Goal: Transaction & Acquisition: Obtain resource

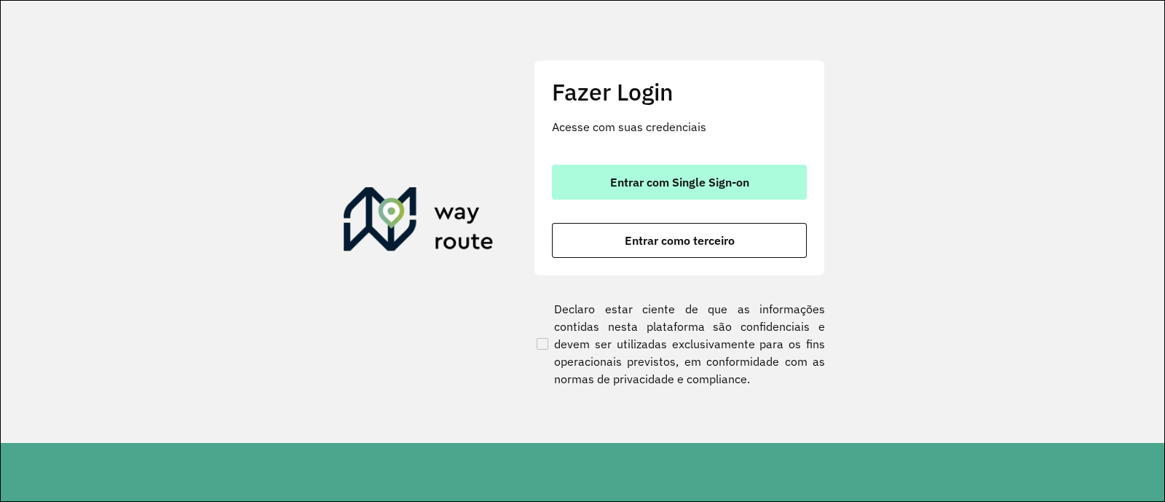
click at [673, 176] on span "Entrar com Single Sign-on" at bounding box center [679, 182] width 139 height 12
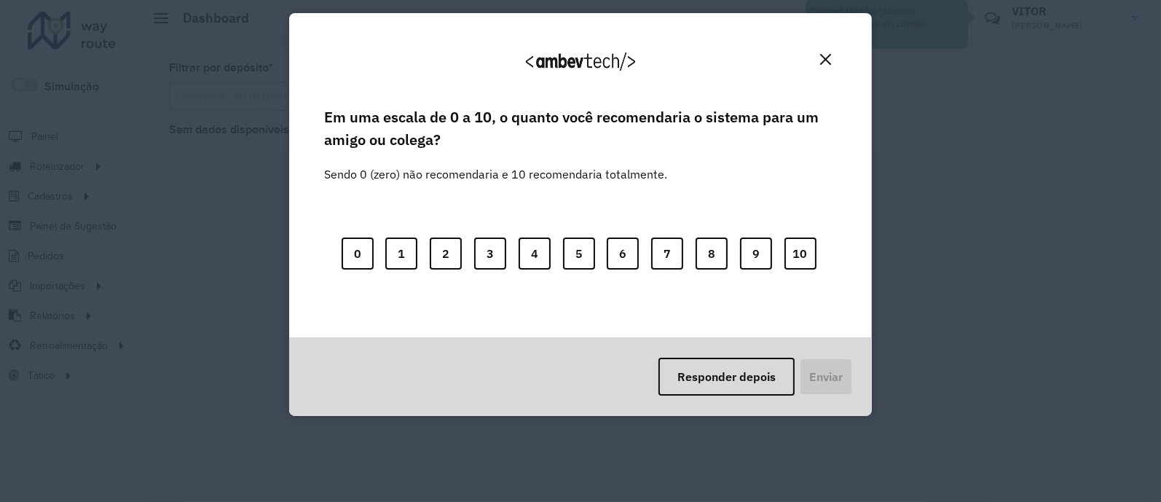
click at [824, 65] on button "Close" at bounding box center [825, 59] width 23 height 23
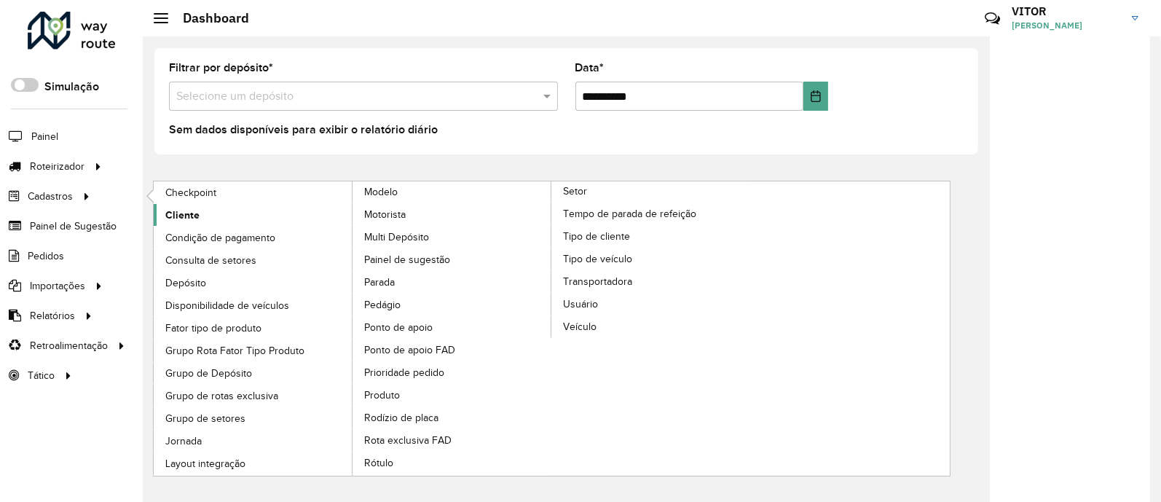
click at [190, 210] on span "Cliente" at bounding box center [182, 215] width 34 height 15
click at [189, 216] on span "Cliente" at bounding box center [182, 215] width 34 height 15
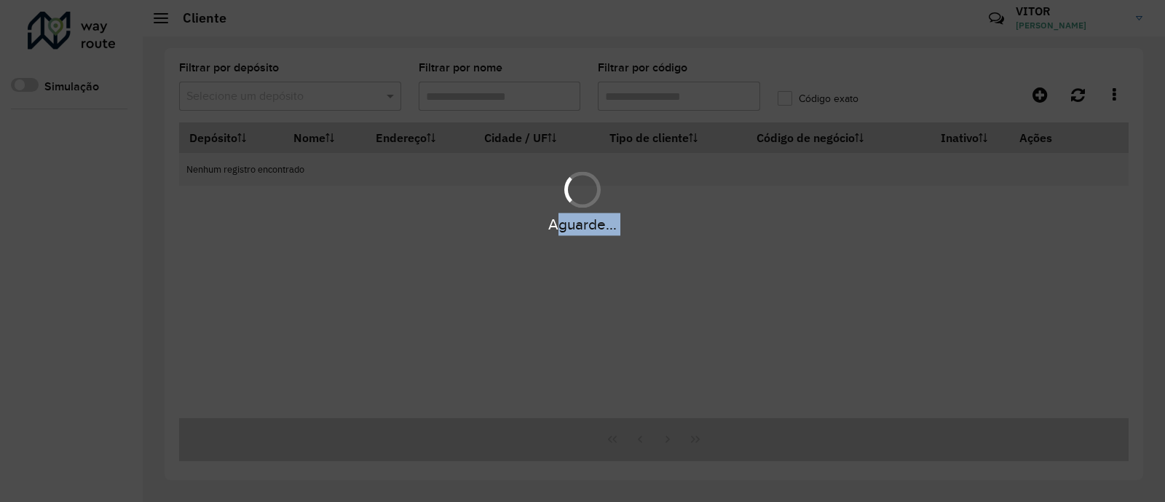
click at [189, 216] on div "Aguarde..." at bounding box center [582, 224] width 1165 height 23
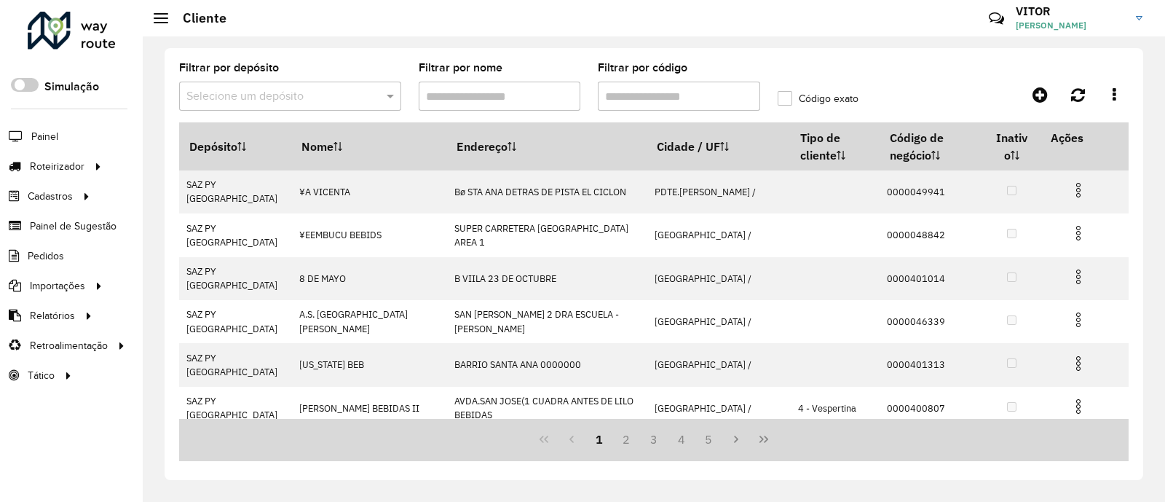
click at [961, 96] on div at bounding box center [1009, 95] width 237 height 26
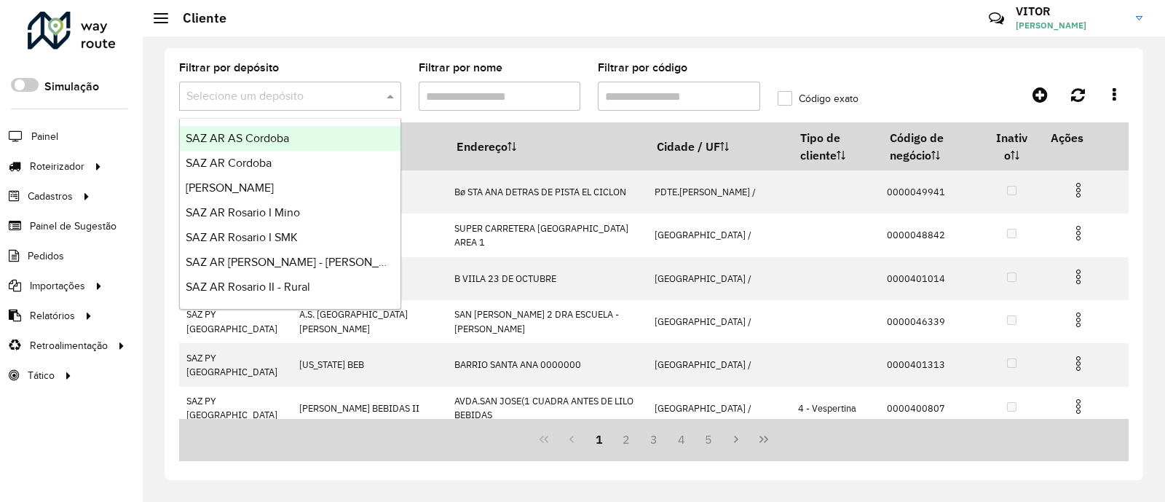
click at [390, 99] on span at bounding box center [392, 95] width 18 height 17
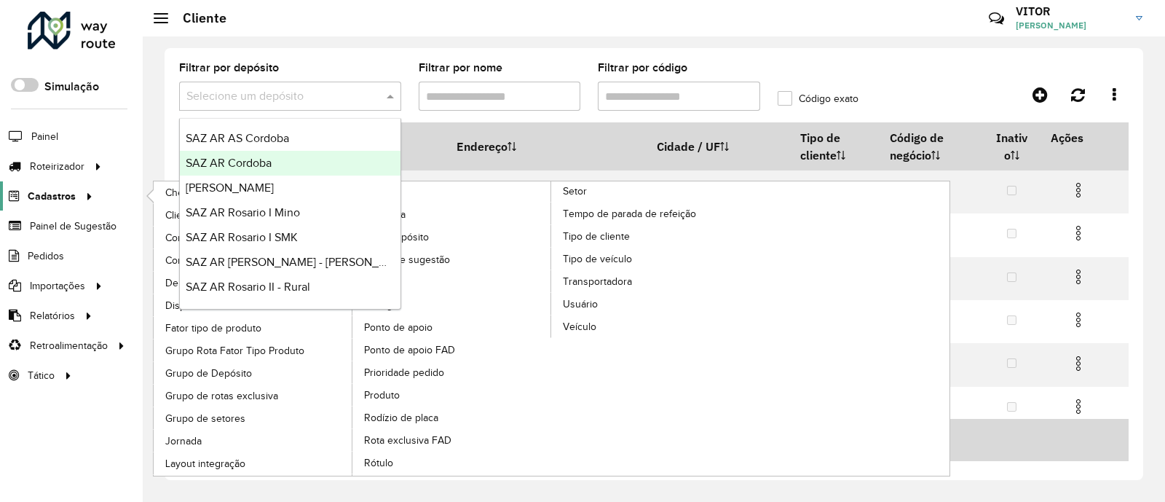
click at [59, 199] on span "Cadastros" at bounding box center [52, 196] width 48 height 15
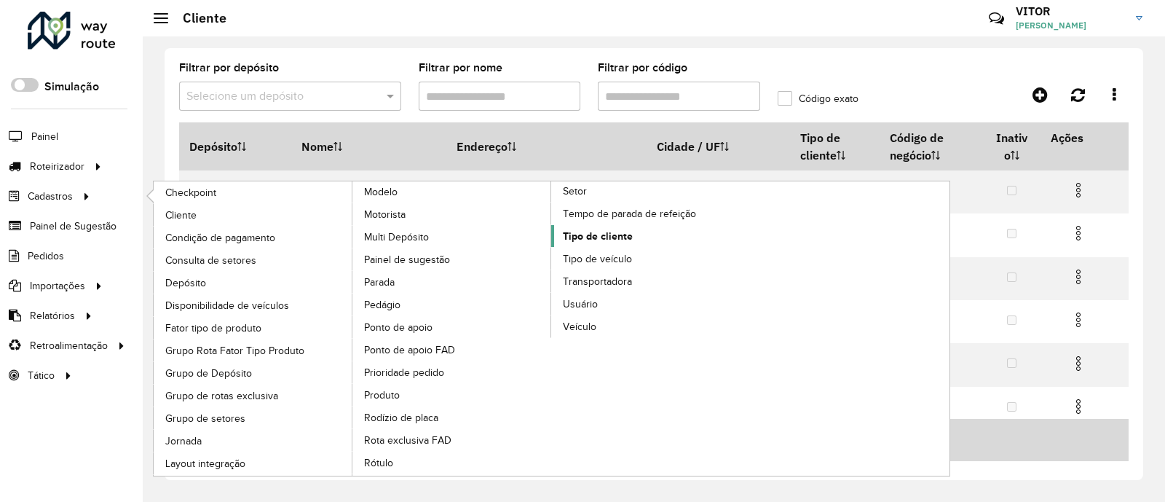
click at [618, 231] on span "Tipo de cliente" at bounding box center [598, 236] width 70 height 15
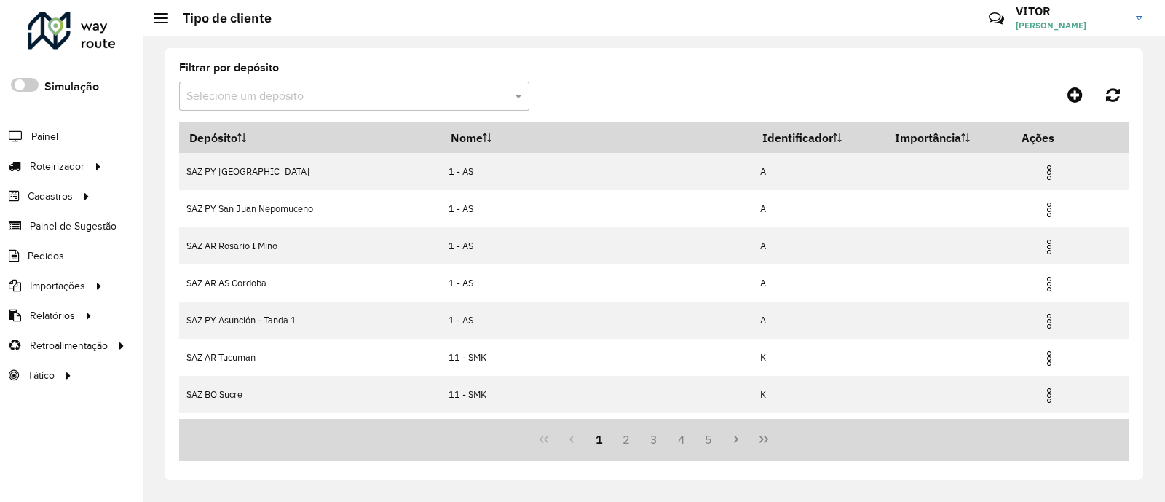
click at [483, 98] on input "text" at bounding box center [339, 96] width 307 height 17
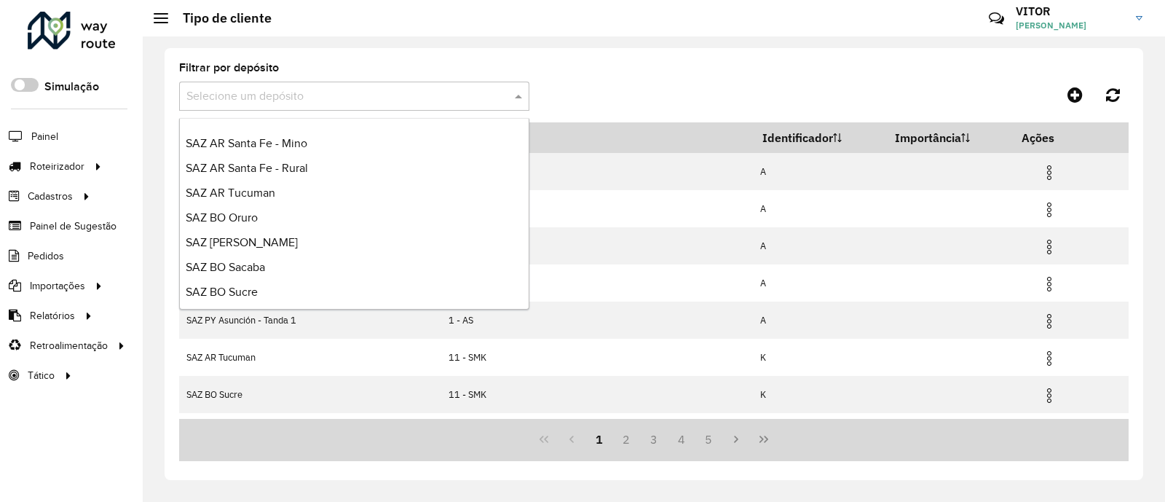
scroll to position [163, 0]
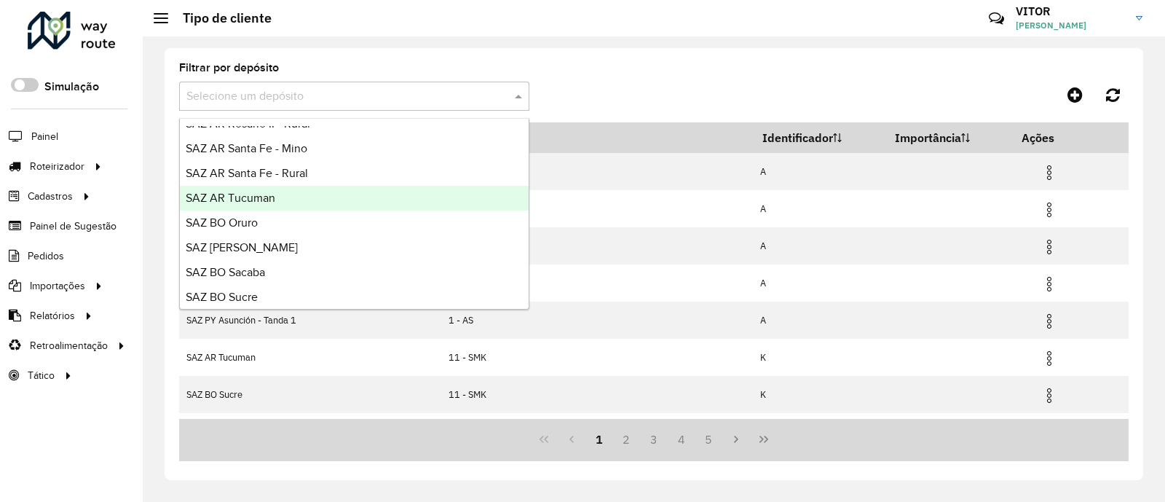
click at [307, 191] on div "SAZ AR Tucuman" at bounding box center [354, 198] width 349 height 25
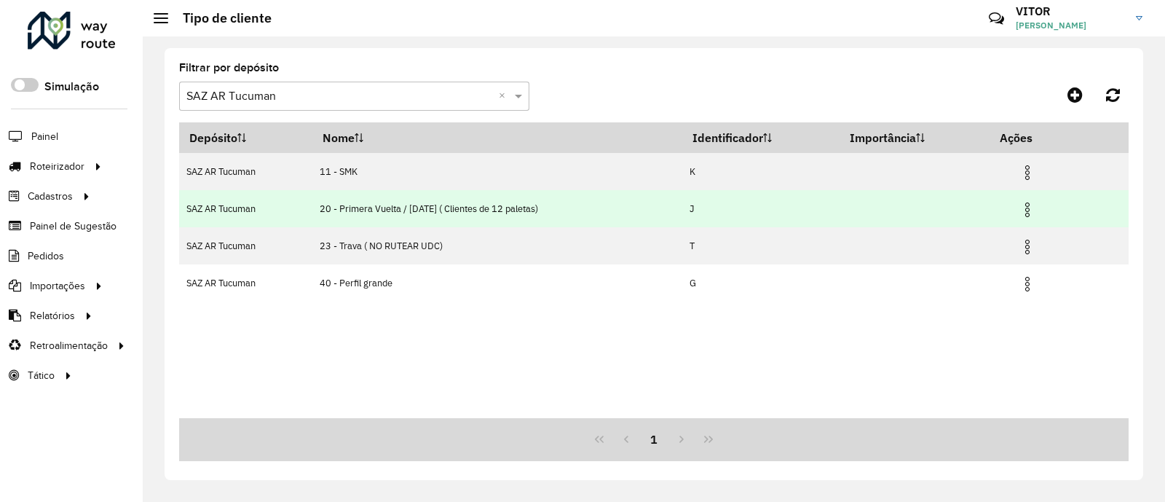
click at [1032, 213] on img at bounding box center [1027, 209] width 17 height 17
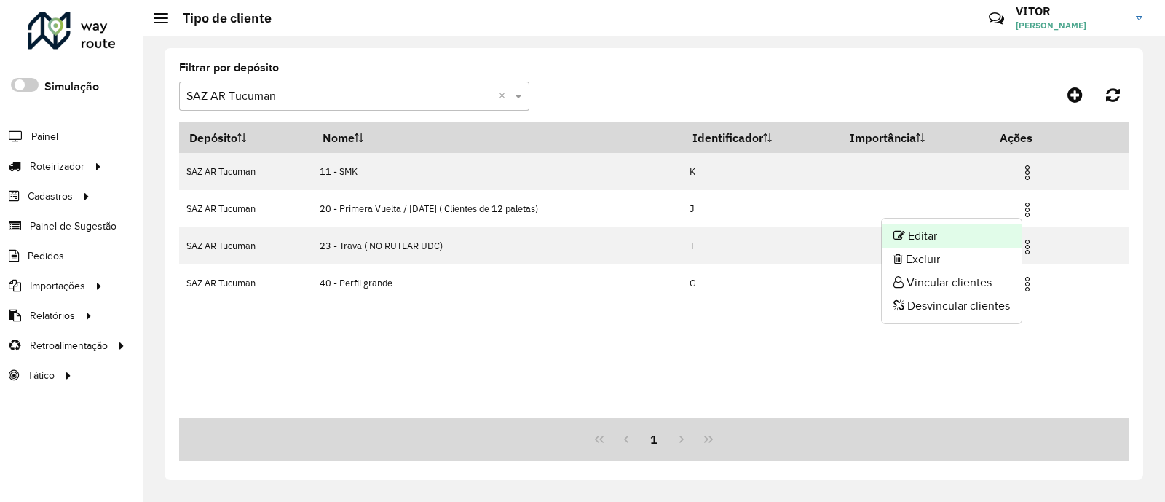
click at [948, 231] on li "Editar" at bounding box center [952, 235] width 140 height 23
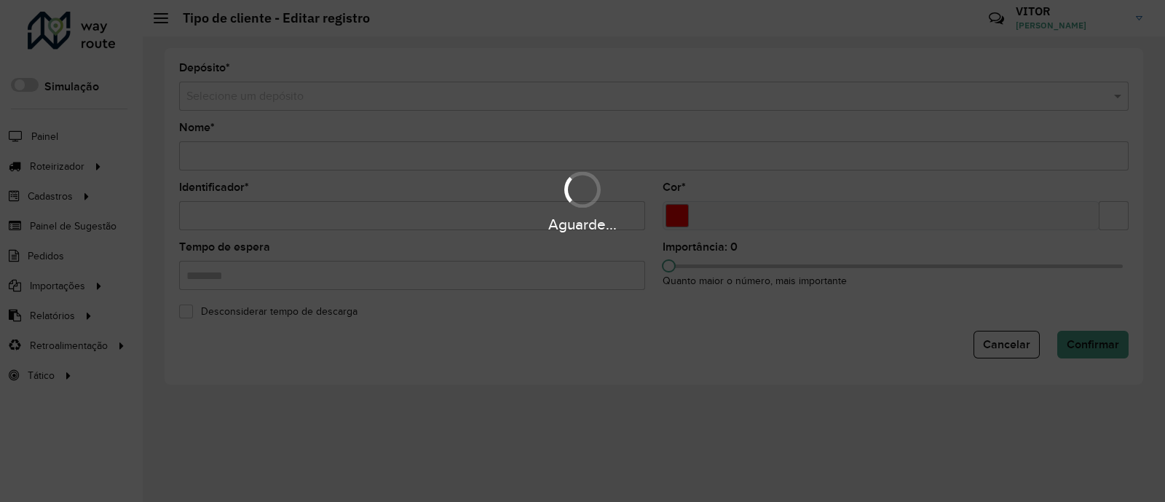
type input "**********"
type input "*"
type input "*******"
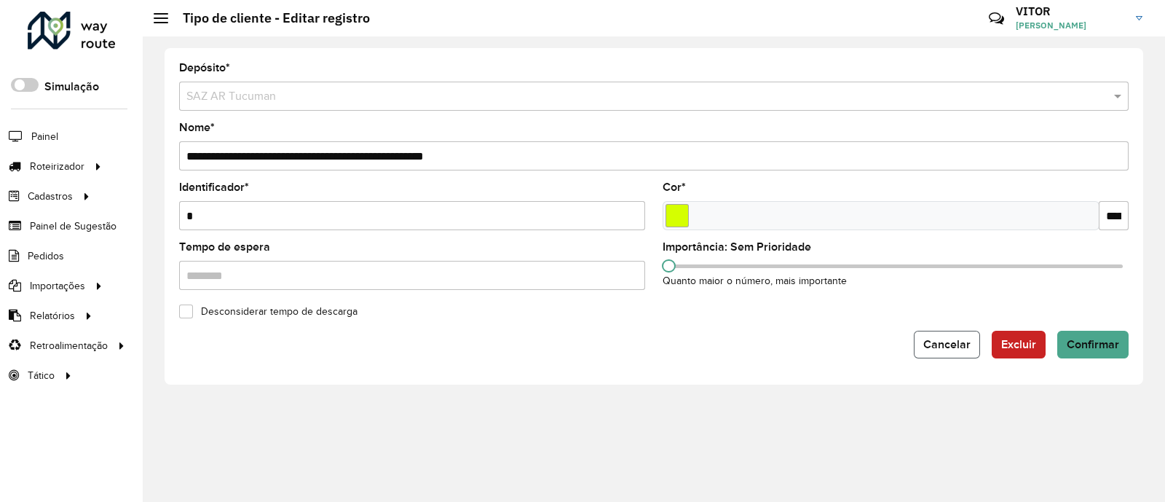
click at [963, 348] on span "Cancelar" at bounding box center [946, 344] width 47 height 12
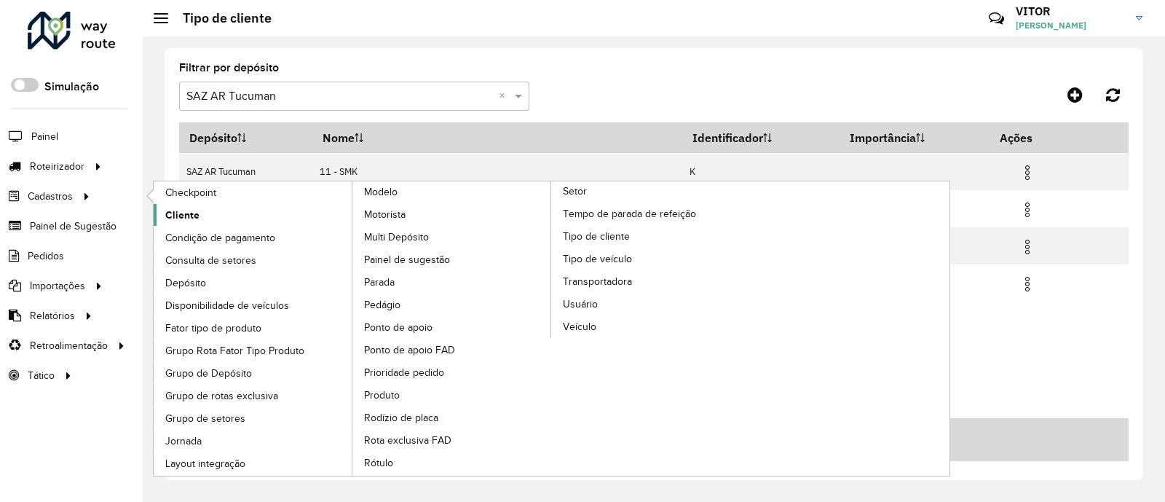
click at [197, 214] on span "Cliente" at bounding box center [182, 215] width 34 height 15
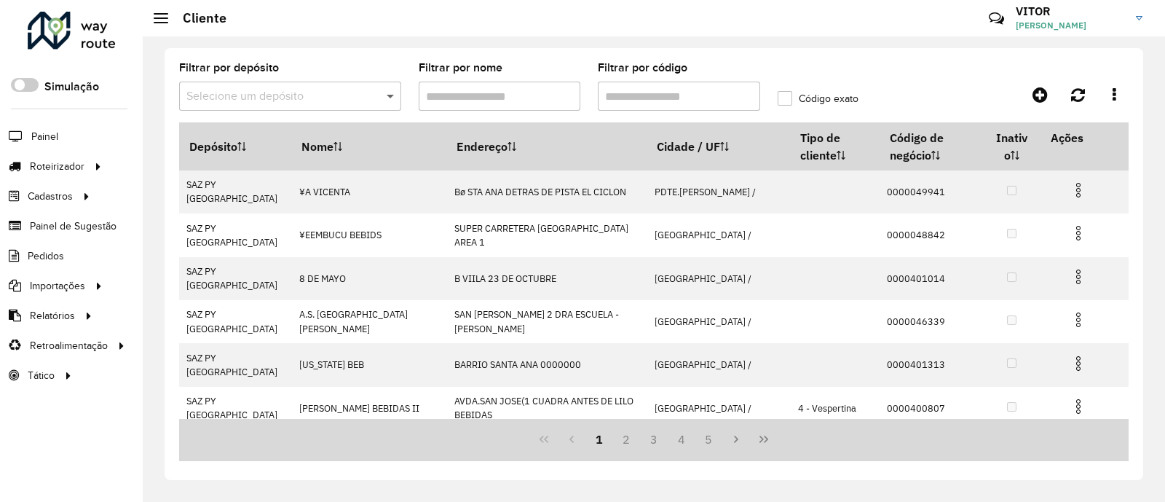
click at [388, 99] on span at bounding box center [392, 95] width 18 height 17
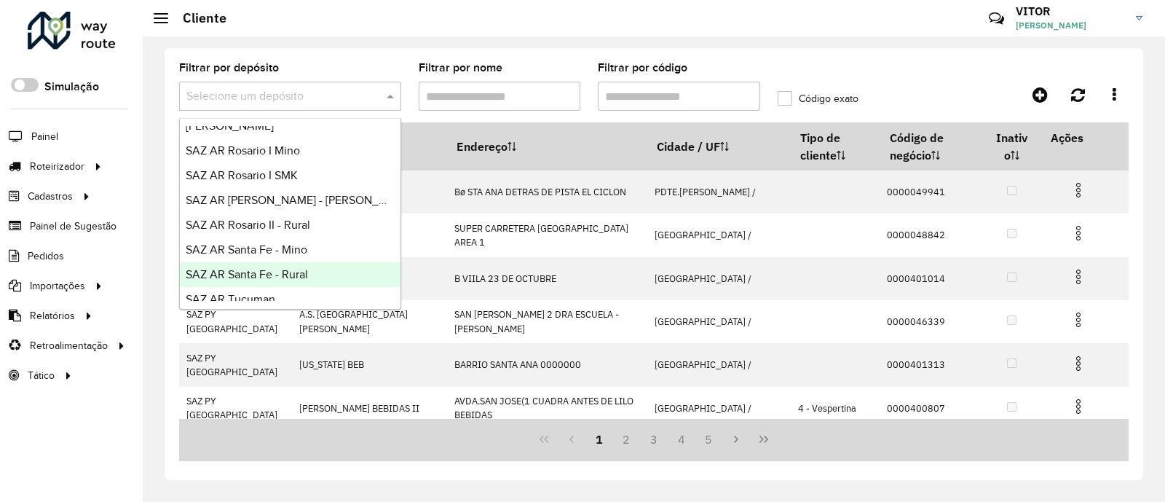
scroll to position [90, 0]
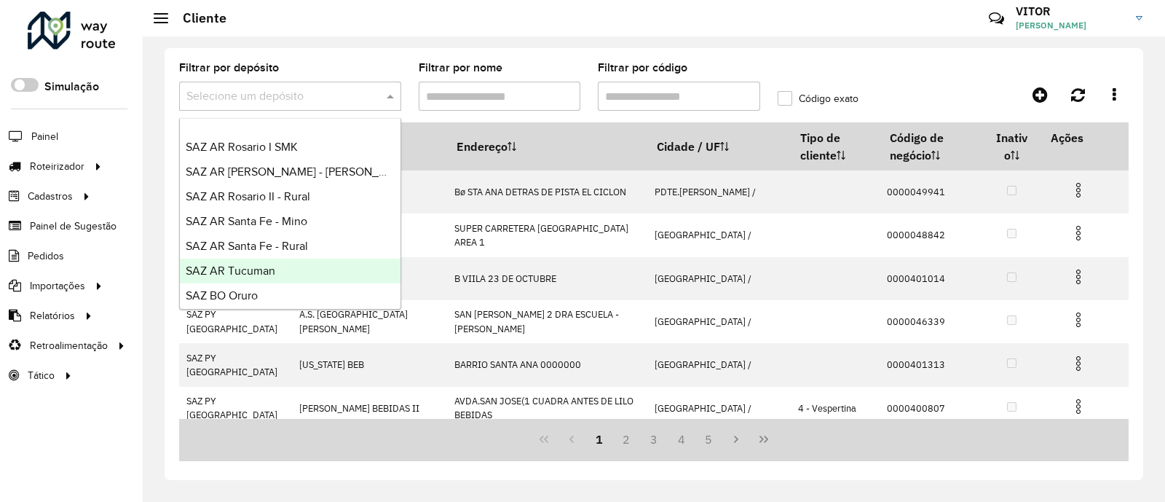
click at [295, 275] on div "SAZ AR Tucuman" at bounding box center [290, 271] width 221 height 25
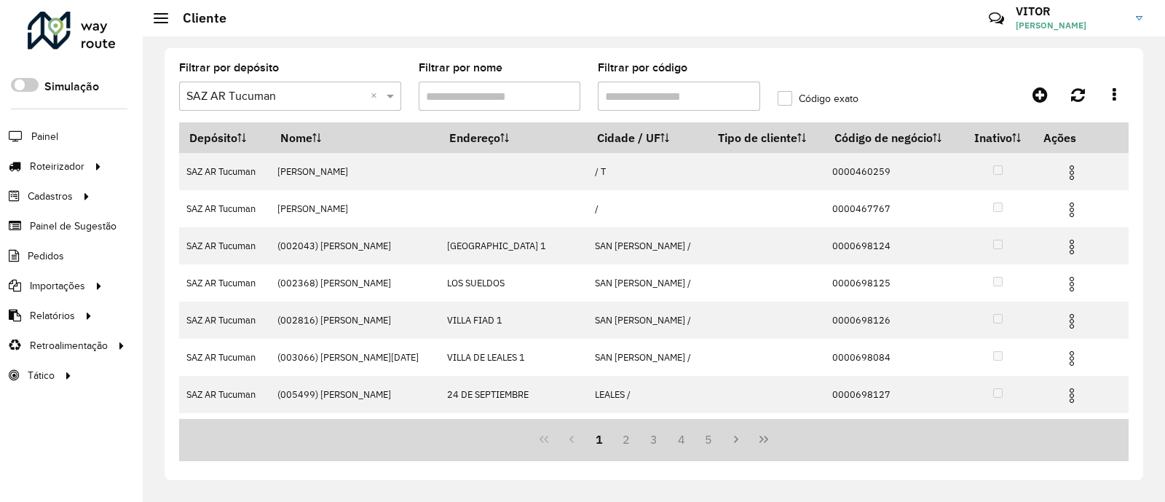
click at [929, 83] on div at bounding box center [1009, 95] width 237 height 26
click at [659, 96] on input "Filtrar por código" at bounding box center [679, 96] width 162 height 29
click at [480, 97] on input "Filtrar por nome" at bounding box center [500, 96] width 162 height 29
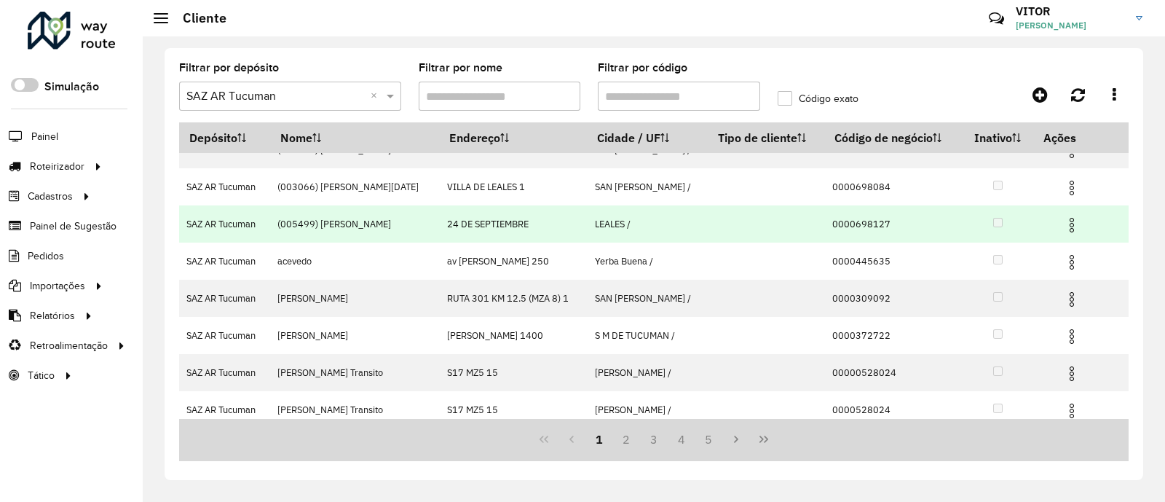
scroll to position [178, 0]
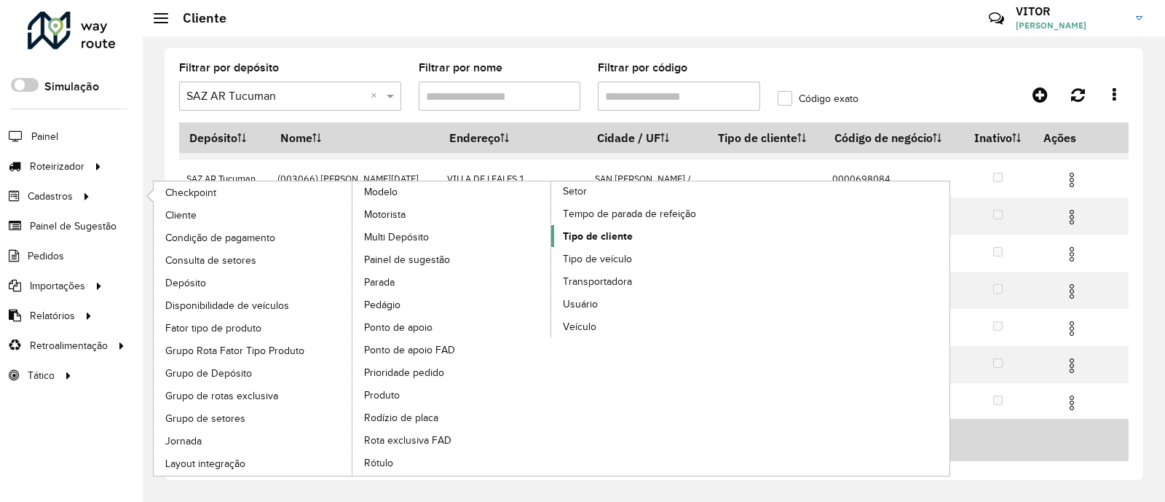
click at [604, 232] on span "Tipo de cliente" at bounding box center [598, 236] width 70 height 15
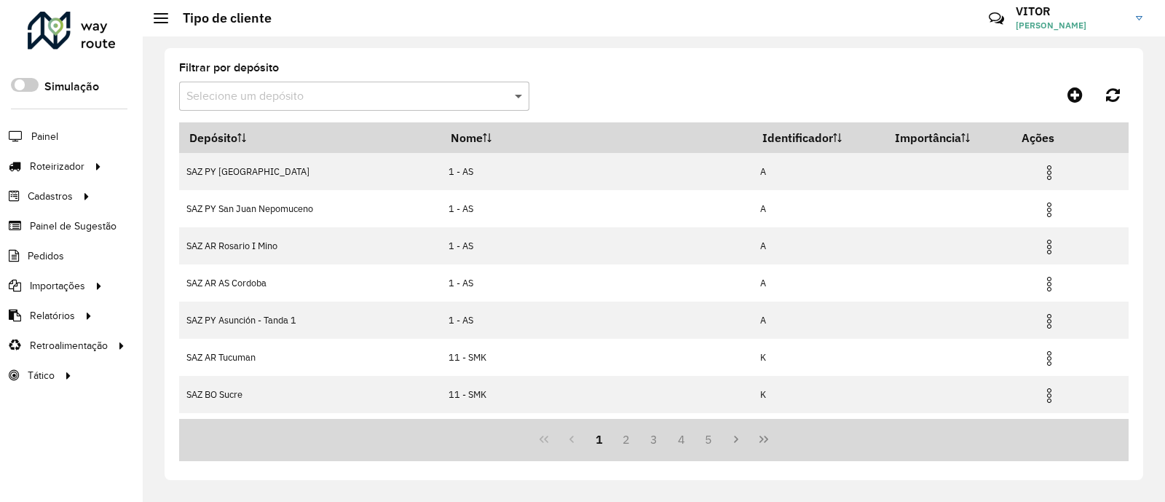
click at [517, 90] on span at bounding box center [520, 95] width 18 height 17
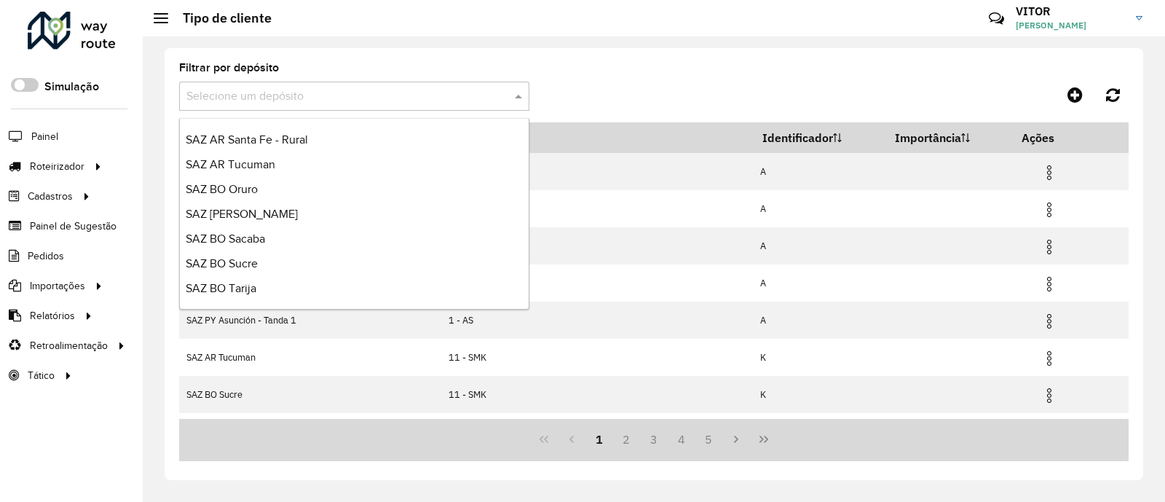
scroll to position [163, 0]
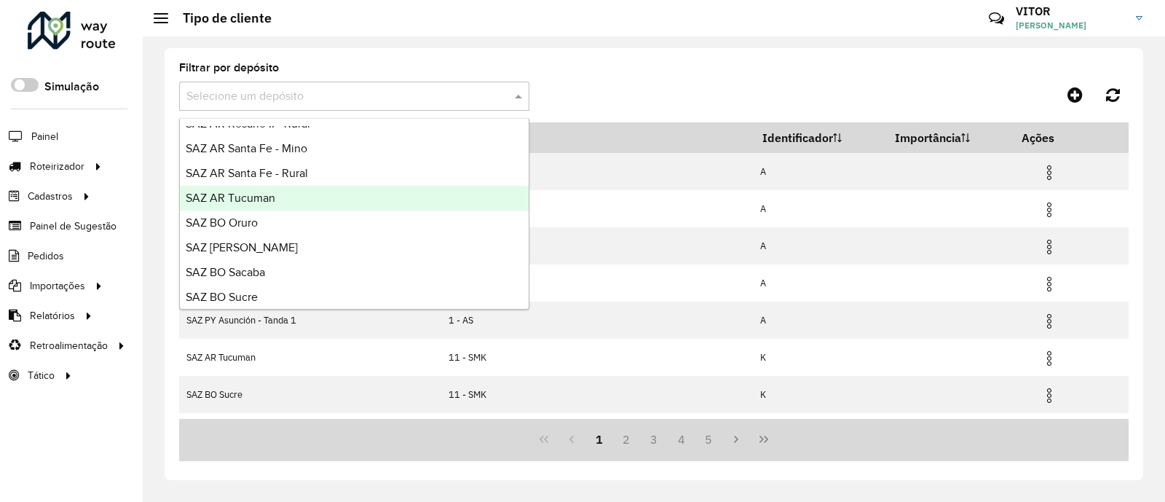
click at [288, 192] on div "SAZ AR Tucuman" at bounding box center [354, 198] width 349 height 25
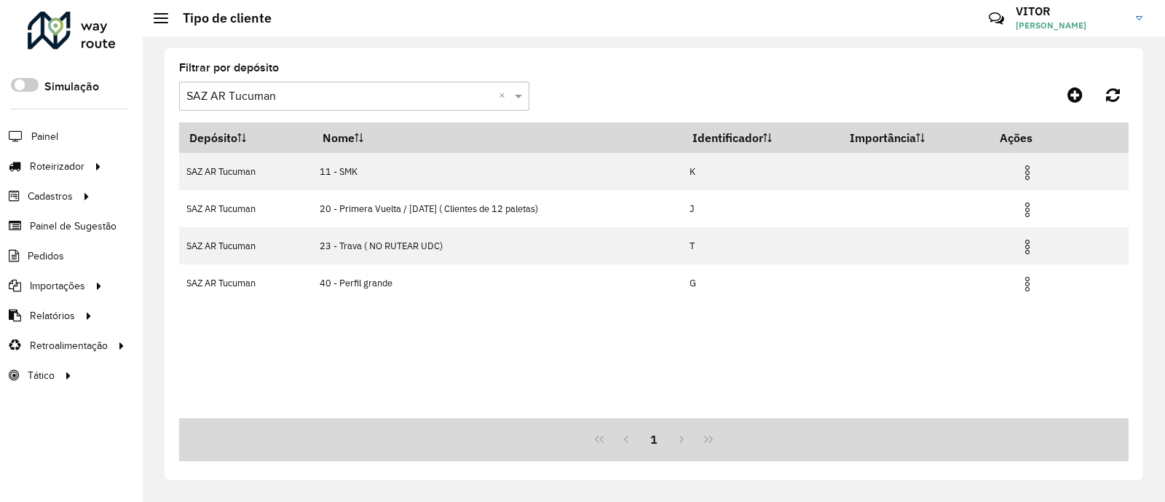
click at [571, 363] on div "Depósito Nome Identificador Importância Ações SAZ AR Tucuman 11 - SMK K SAZ AR …" at bounding box center [654, 270] width 950 height 296
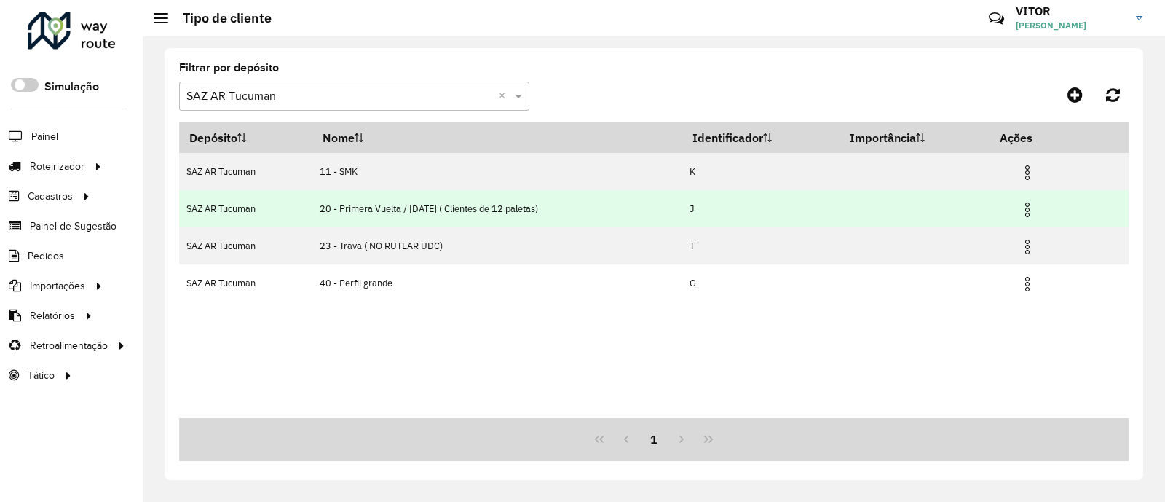
click at [1035, 208] on img at bounding box center [1027, 209] width 17 height 17
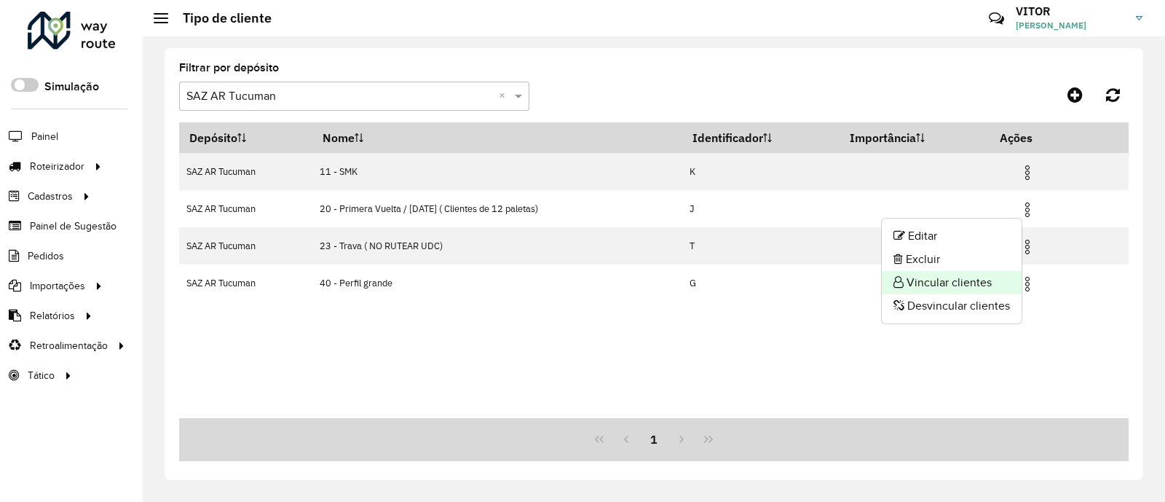
click at [945, 283] on li "Vincular clientes" at bounding box center [952, 282] width 140 height 23
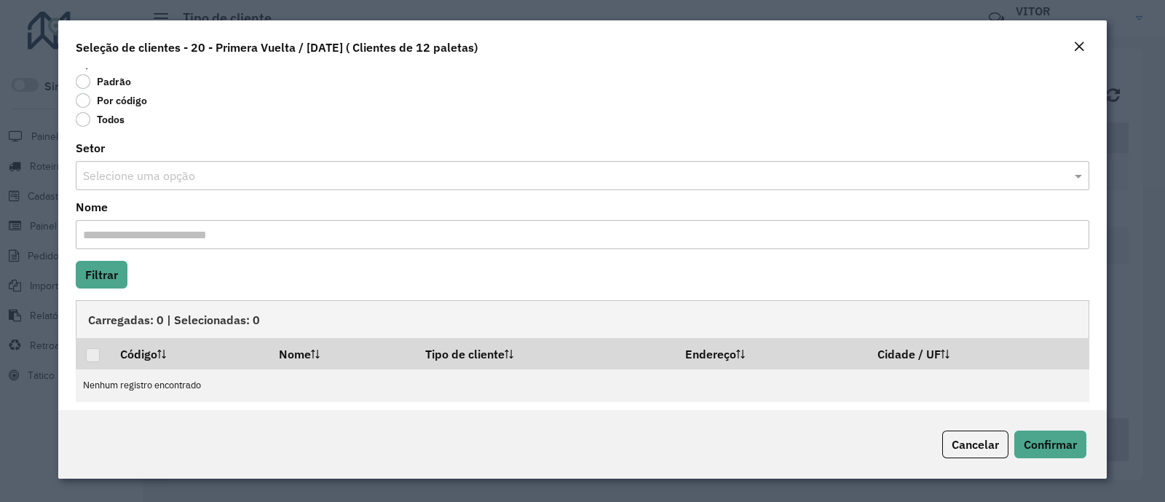
scroll to position [26, 0]
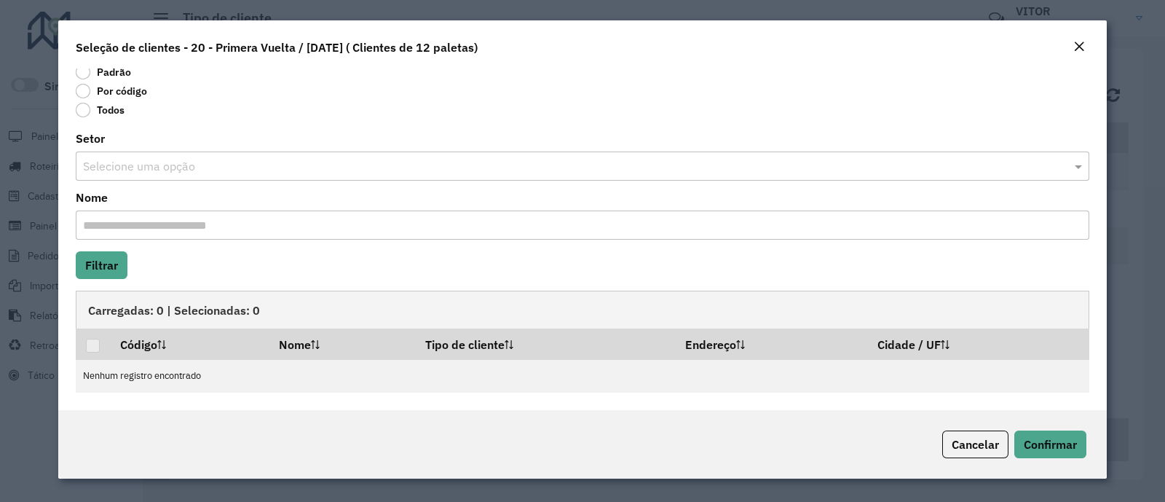
click at [1081, 49] on em "Close" at bounding box center [1079, 47] width 12 height 12
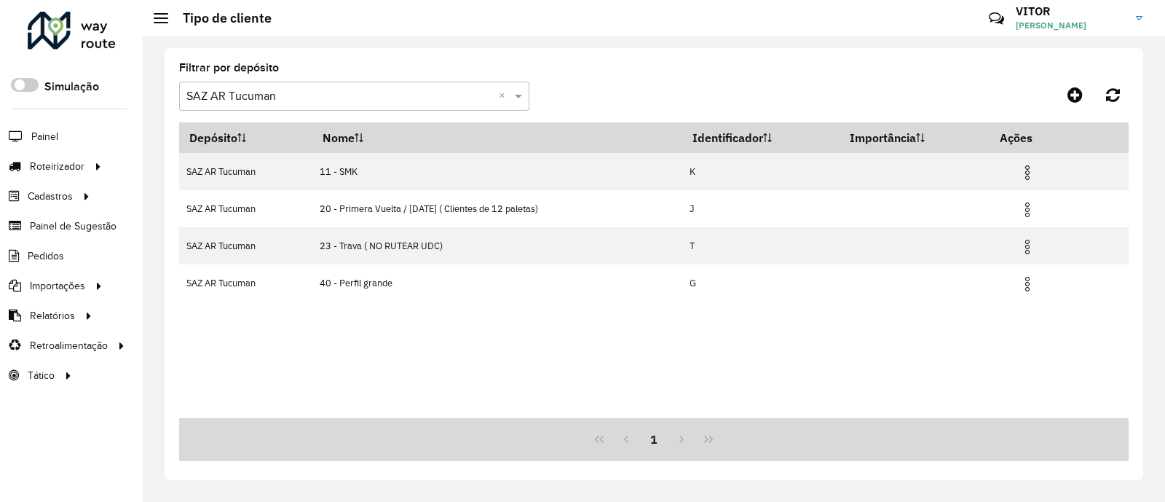
click at [947, 80] on div "Filtrar por depósito Selecione um depósito × SAZ AR Tucuman ×" at bounding box center [654, 93] width 950 height 60
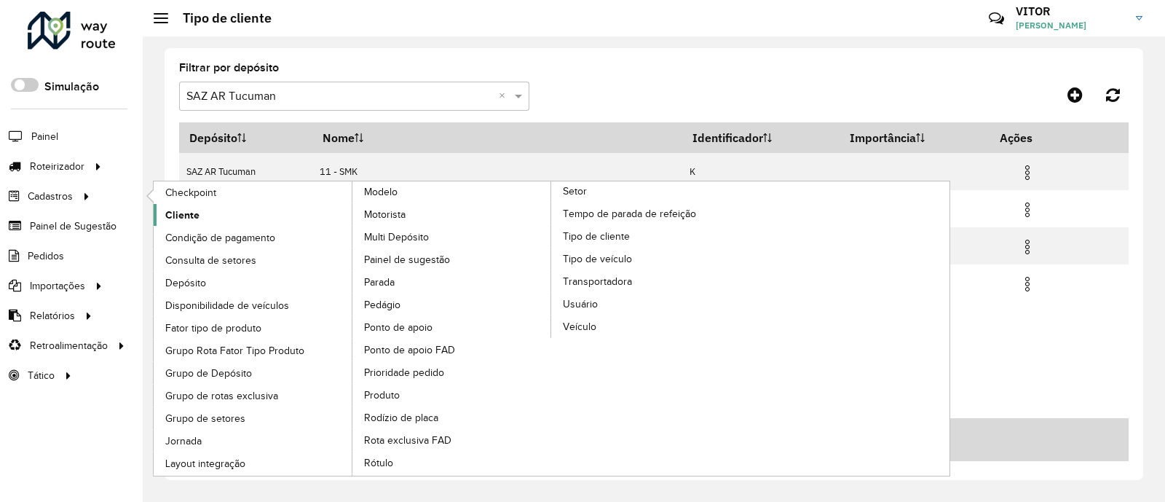
click at [182, 213] on span "Cliente" at bounding box center [182, 215] width 34 height 15
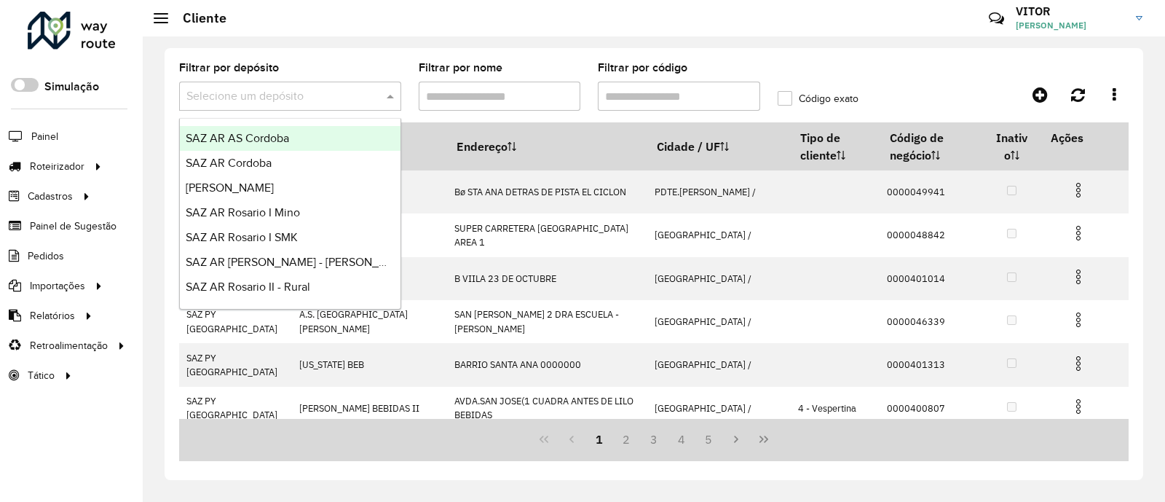
click at [390, 96] on span at bounding box center [392, 95] width 18 height 17
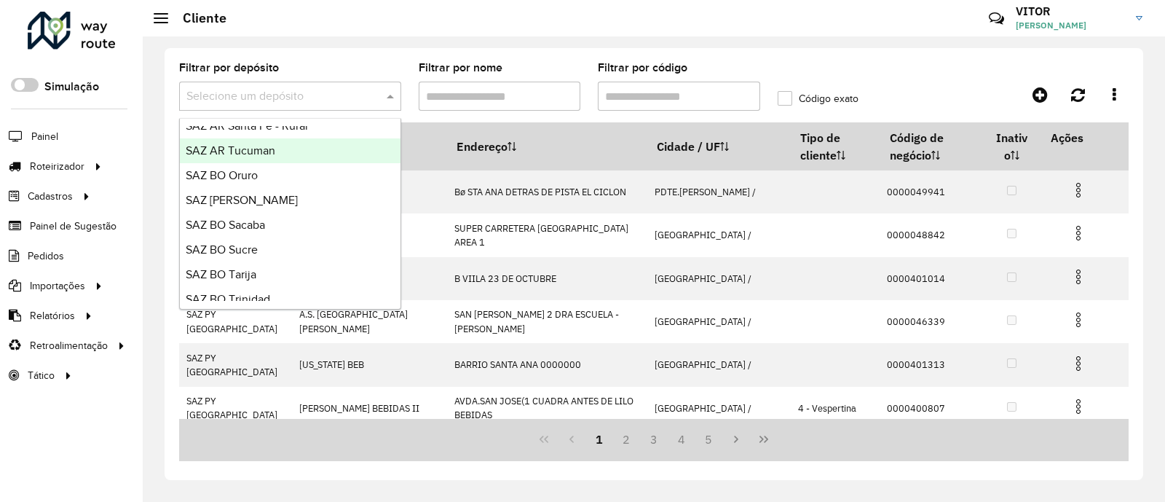
scroll to position [181, 0]
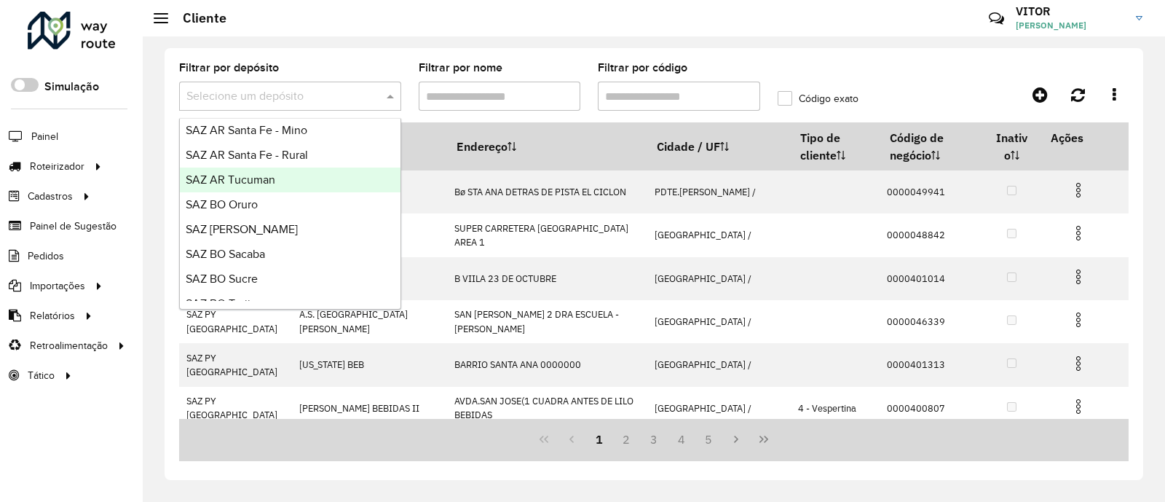
click at [310, 174] on div "SAZ AR Tucuman" at bounding box center [290, 179] width 221 height 25
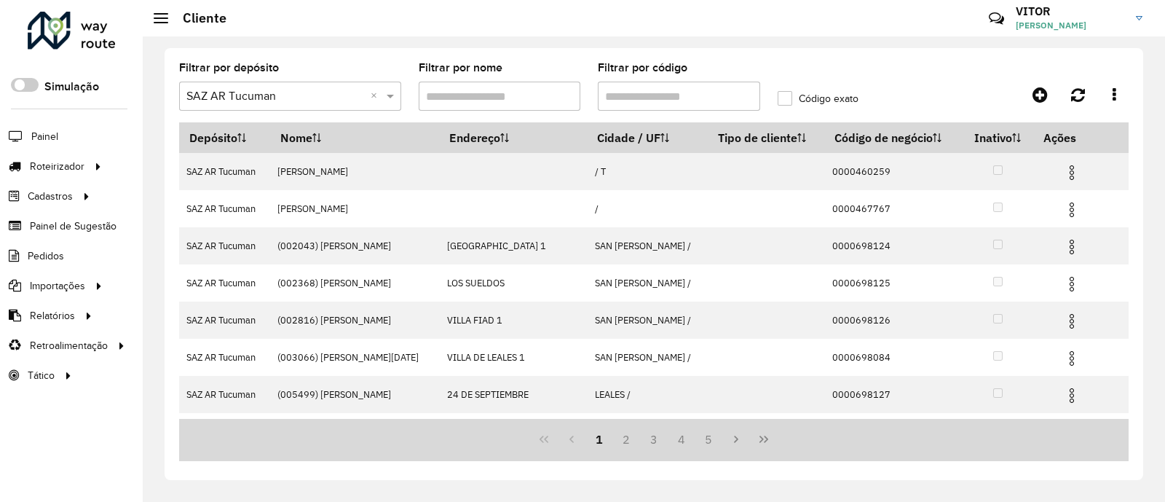
click at [513, 97] on input "Filtrar por nome" at bounding box center [500, 96] width 162 height 29
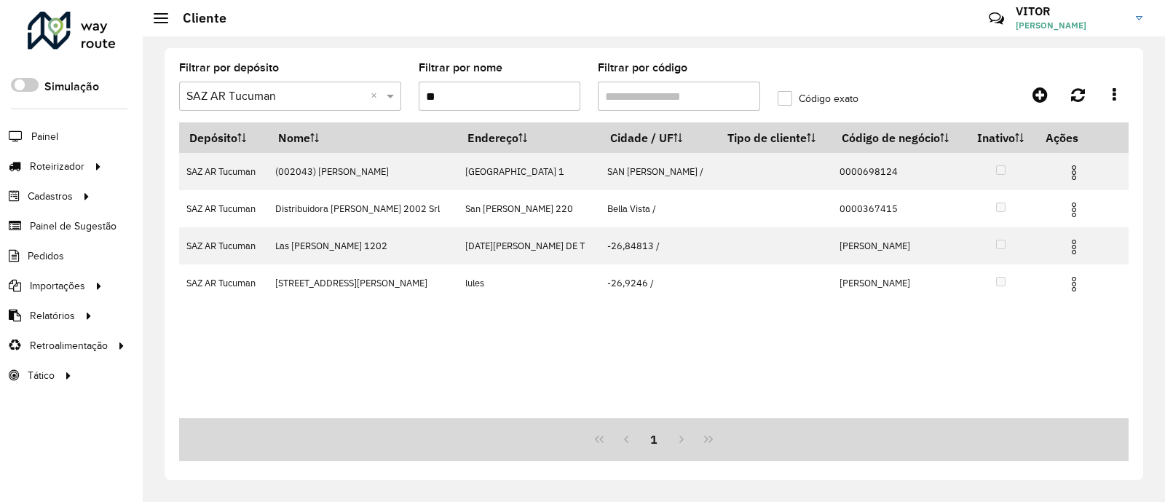
type input "*"
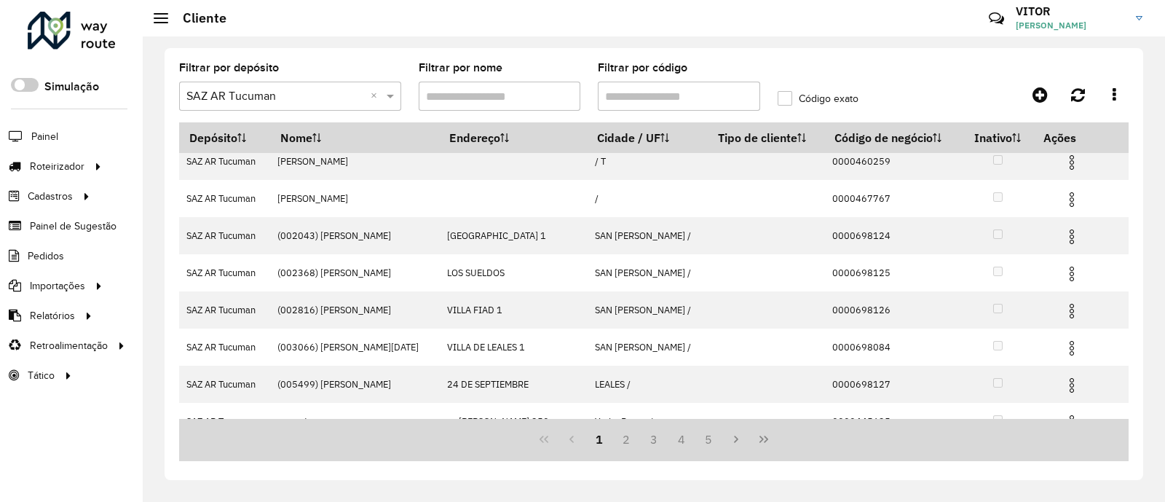
scroll to position [0, 0]
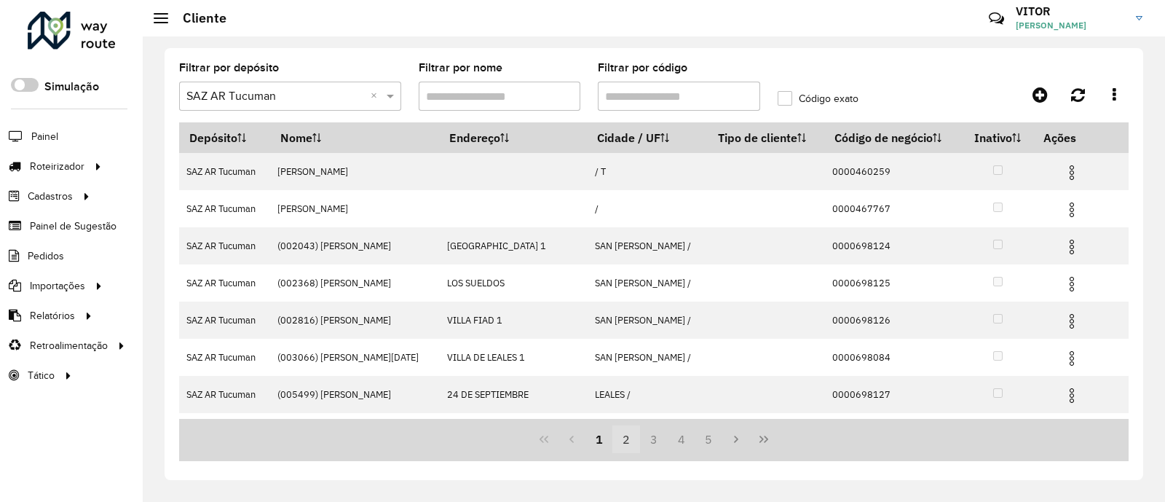
click at [634, 448] on button "2" at bounding box center [626, 439] width 28 height 28
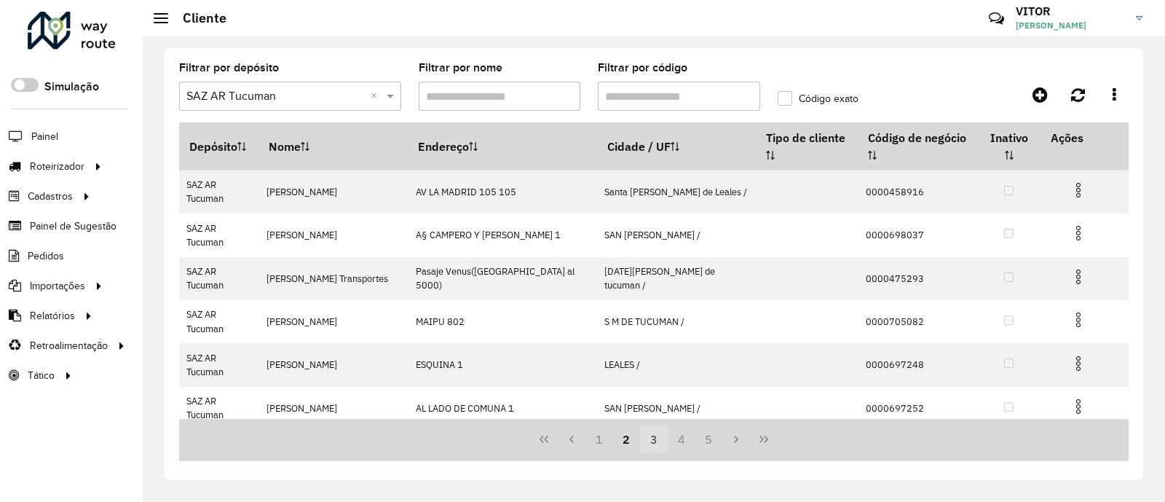
click at [655, 449] on button "3" at bounding box center [654, 439] width 28 height 28
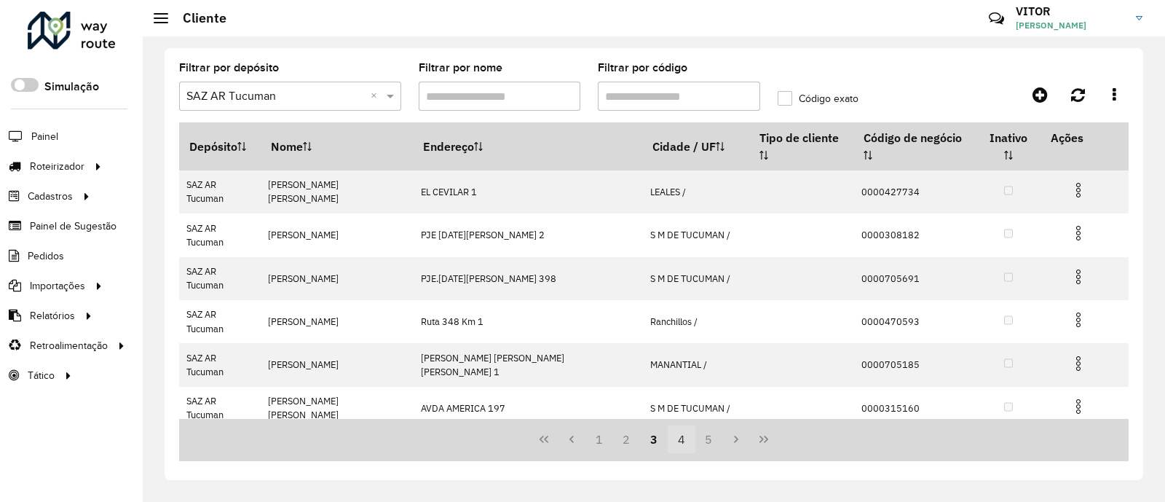
click at [684, 446] on button "4" at bounding box center [682, 439] width 28 height 28
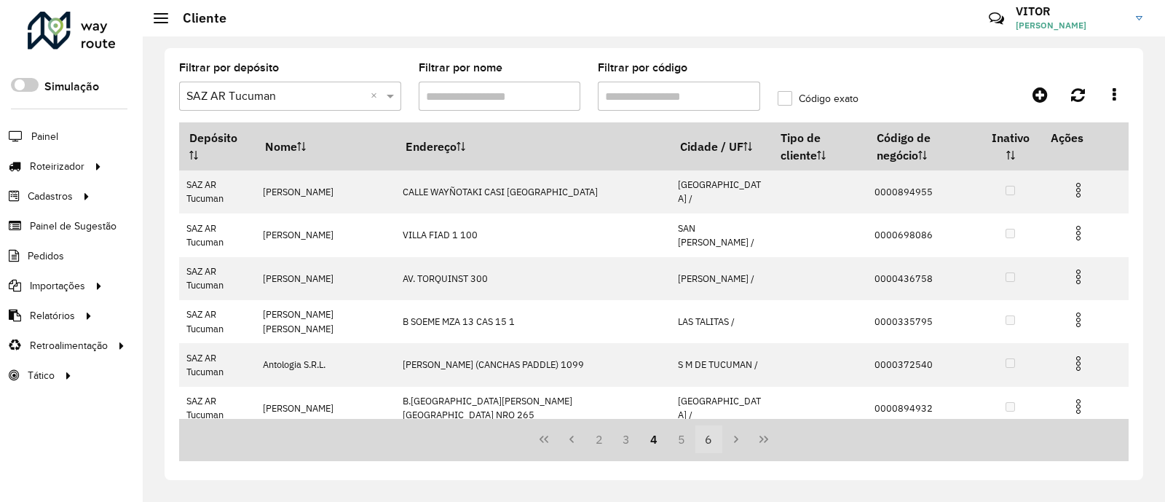
click at [714, 446] on button "6" at bounding box center [709, 439] width 28 height 28
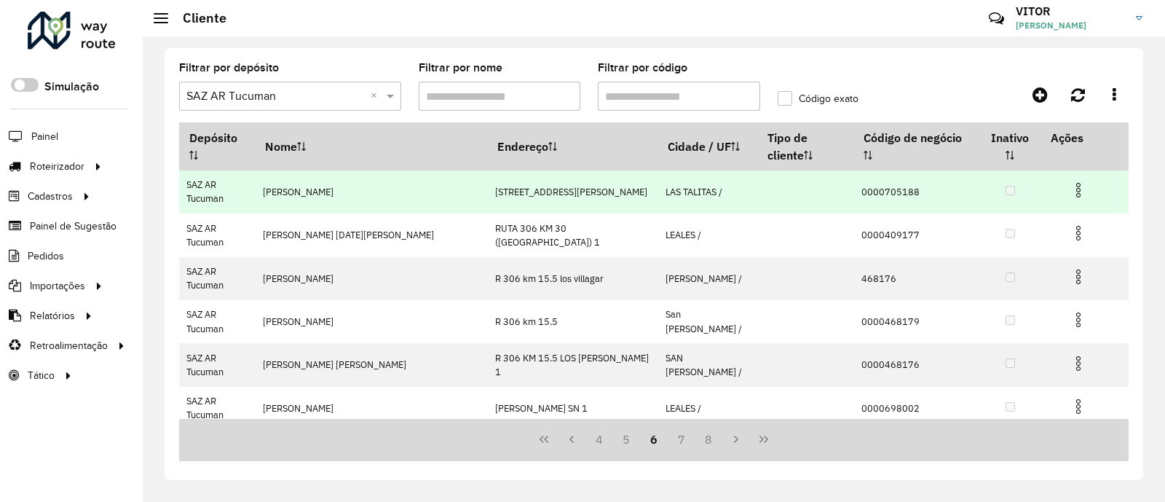
click at [1076, 180] on span at bounding box center [1078, 188] width 17 height 20
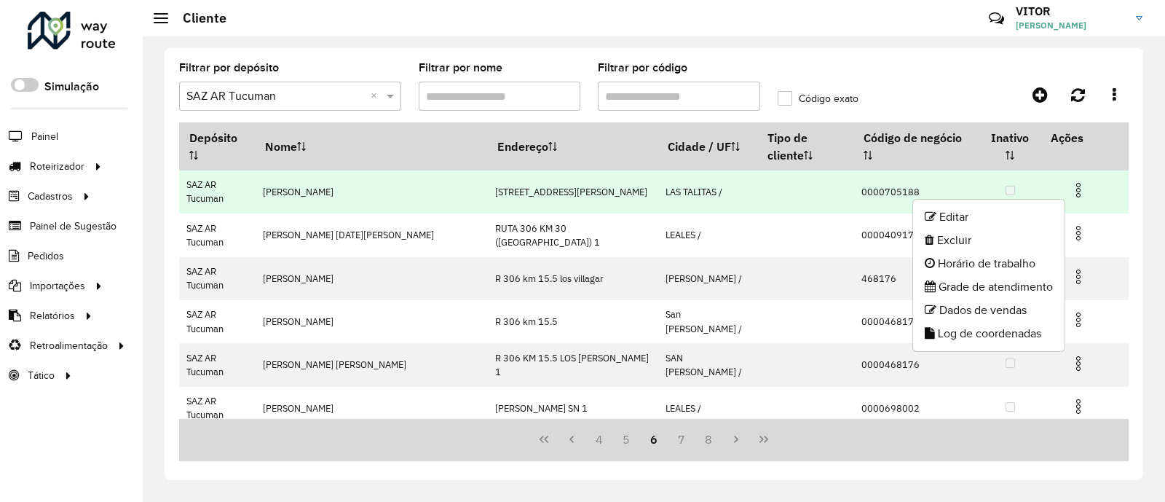
click at [1076, 180] on span at bounding box center [1078, 188] width 17 height 20
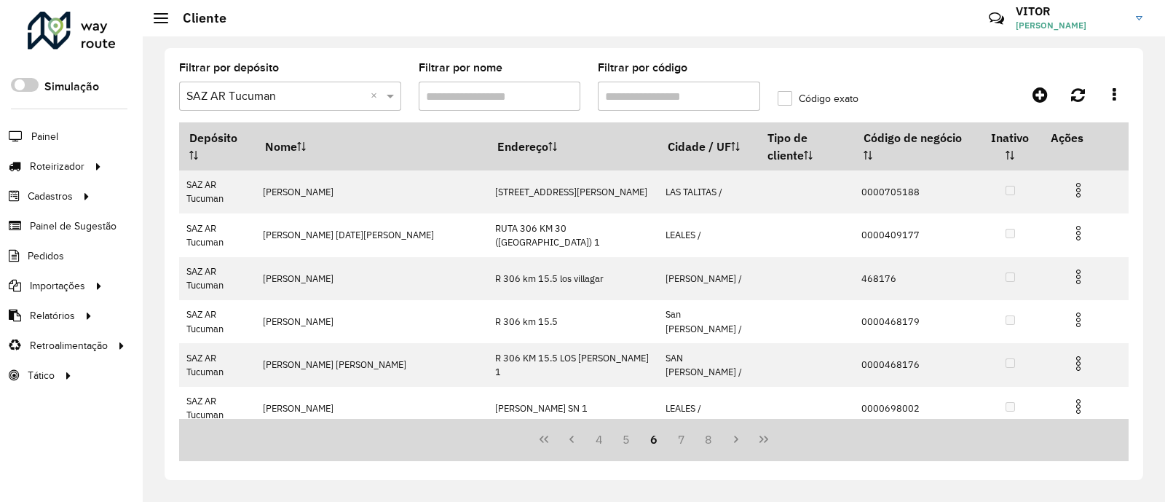
click at [882, 50] on div "Filtrar por depósito Selecione um depósito × SAZ AR Tucuman × Filtrar por nome …" at bounding box center [654, 264] width 979 height 432
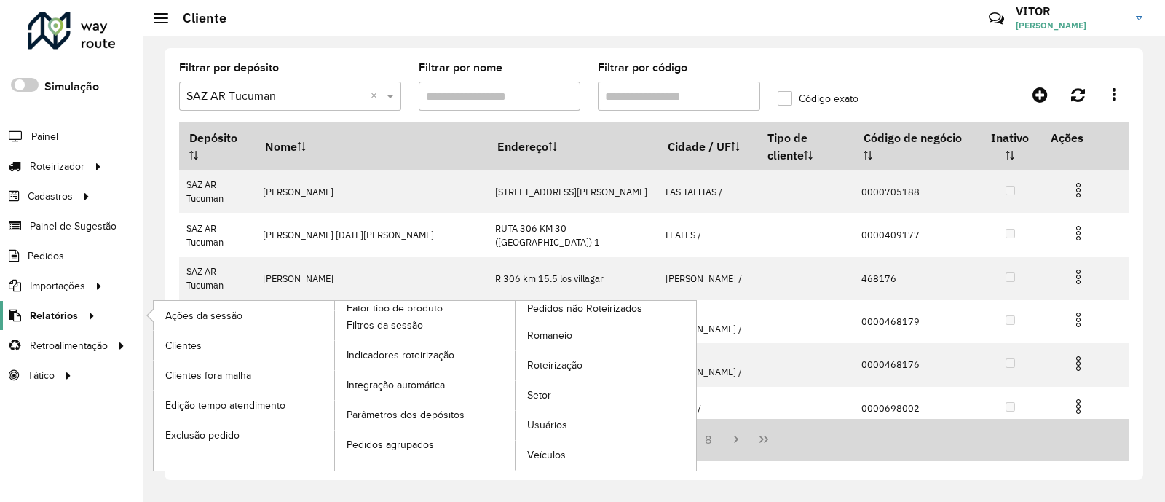
click at [69, 317] on span "Relatórios" at bounding box center [54, 315] width 48 height 15
click at [192, 343] on span "Clientes" at bounding box center [184, 345] width 39 height 15
click at [190, 351] on span "Clientes" at bounding box center [184, 345] width 39 height 15
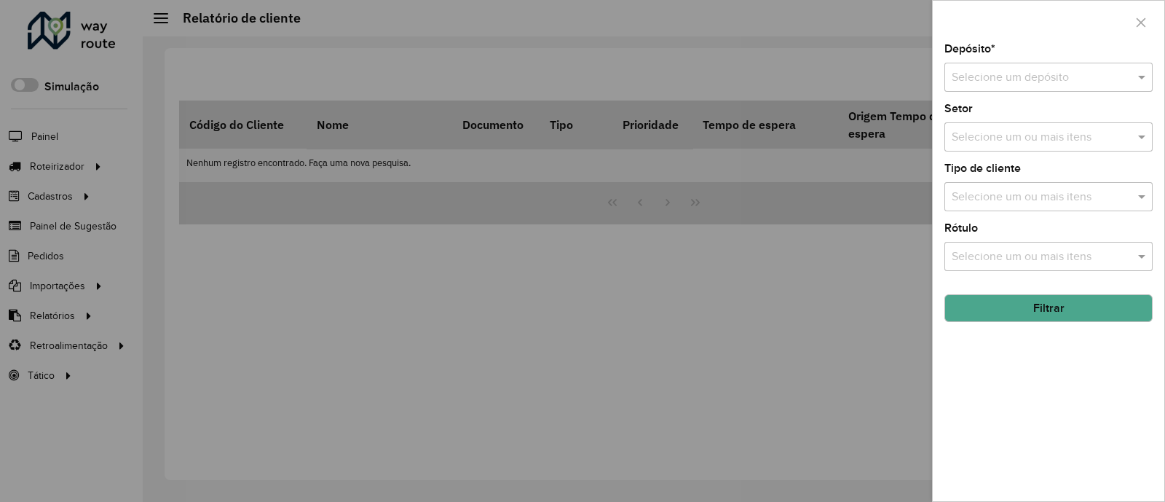
click at [1092, 82] on input "text" at bounding box center [1034, 77] width 165 height 17
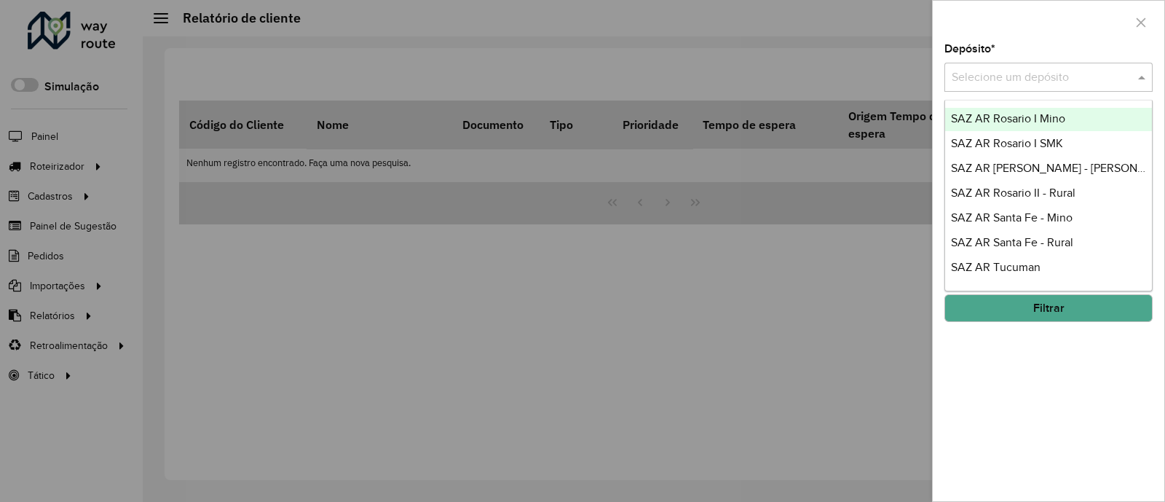
scroll to position [181, 0]
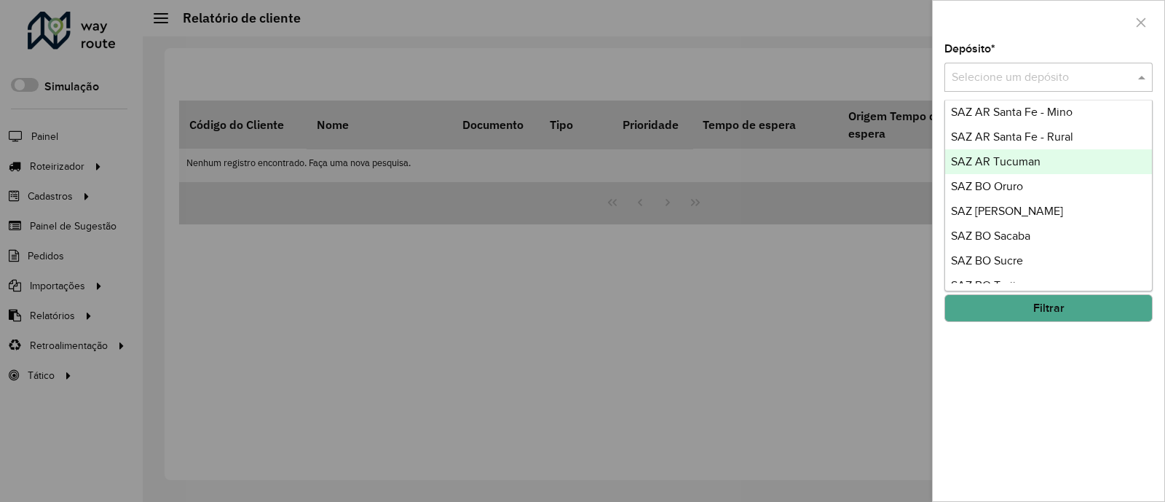
click at [1036, 159] on span "SAZ AR Tucuman" at bounding box center [996, 161] width 90 height 12
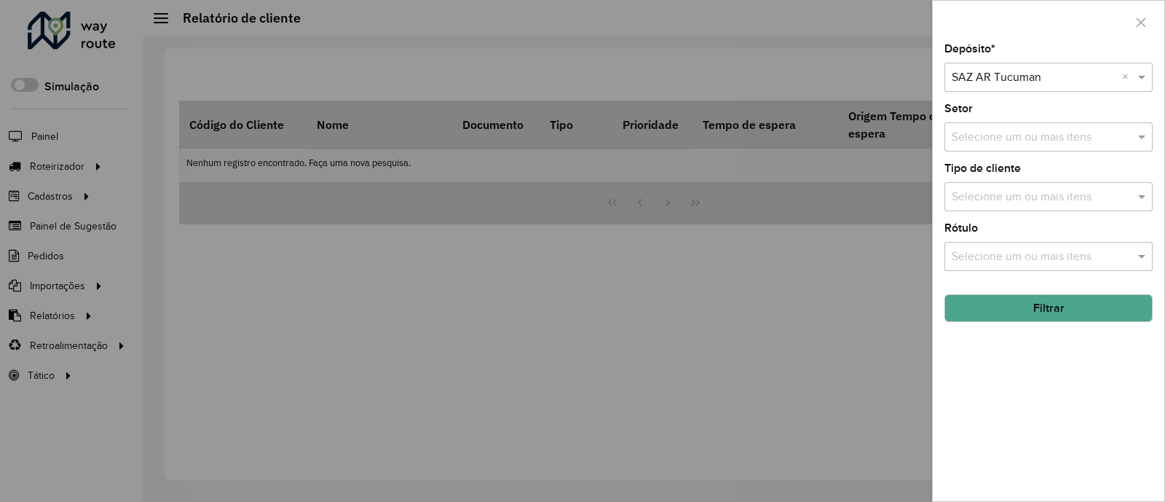
click at [1144, 204] on span at bounding box center [1144, 196] width 18 height 17
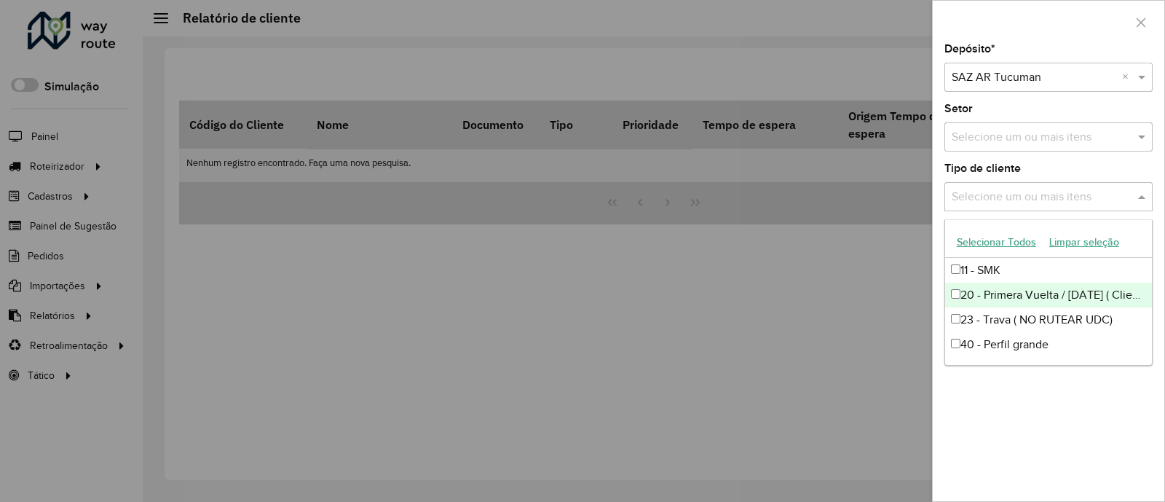
click at [1054, 298] on div "20 - Primera Vuelta / [DATE] ( Clientes de 12 paletas)" at bounding box center [1048, 295] width 207 height 25
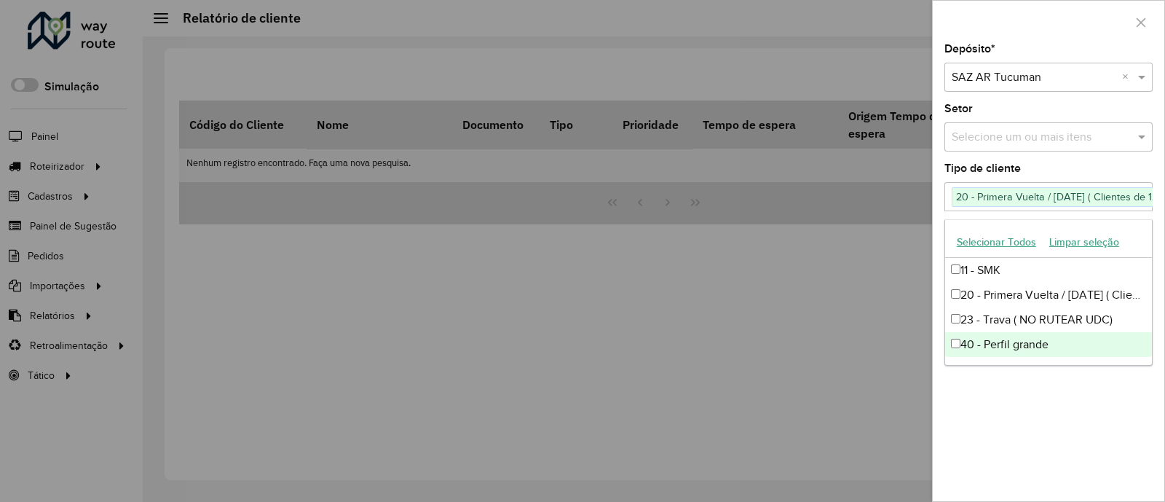
click at [1036, 408] on div "Depósito * Selecione um depósito × SAZ AR Tucuman × Setor Selecione um ou mais …" at bounding box center [1049, 272] width 232 height 457
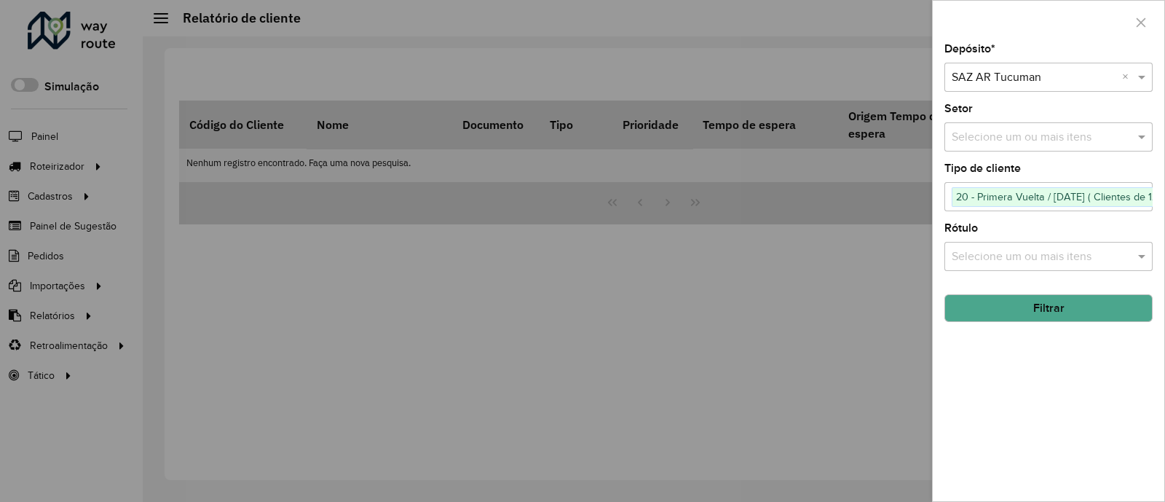
click at [1046, 299] on button "Filtrar" at bounding box center [1049, 308] width 208 height 28
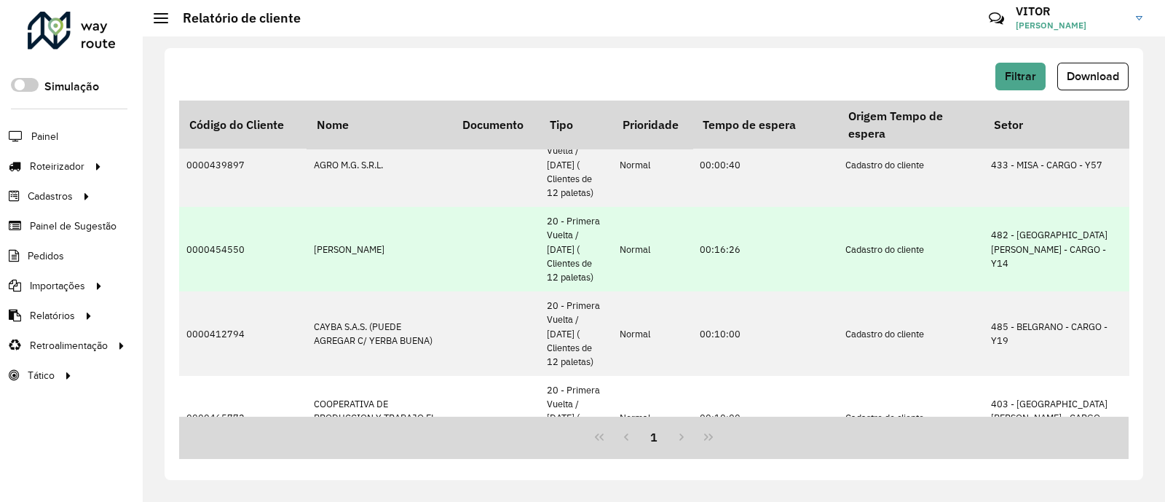
scroll to position [0, 0]
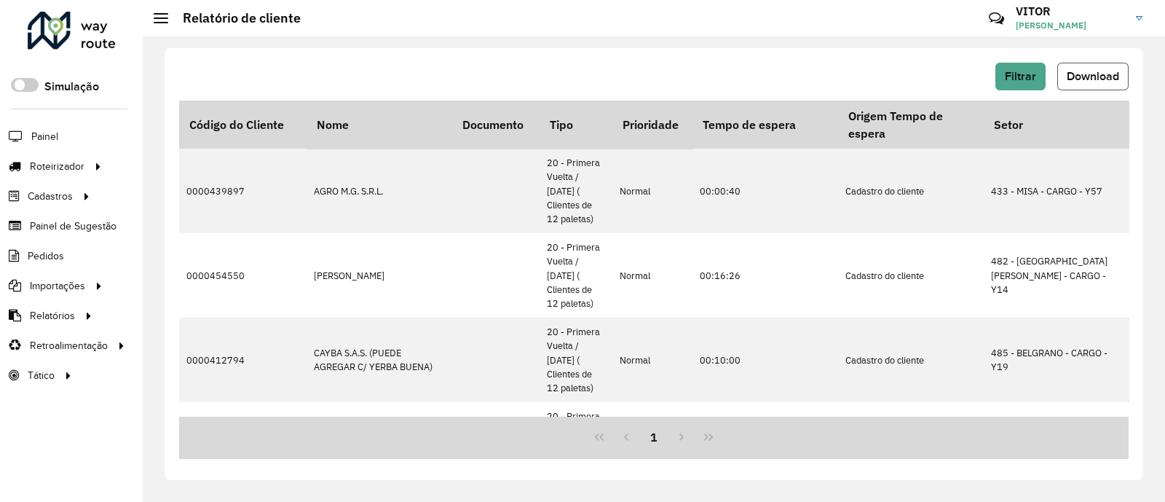
click at [1081, 81] on span "Download" at bounding box center [1093, 76] width 52 height 12
